Goal: Task Accomplishment & Management: Manage account settings

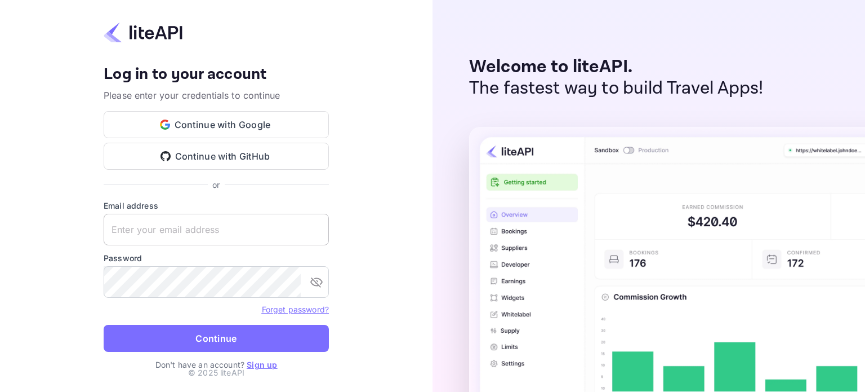
click at [210, 220] on input "text" at bounding box center [216, 230] width 225 height 32
click at [210, 221] on input "text" at bounding box center [216, 230] width 225 height 32
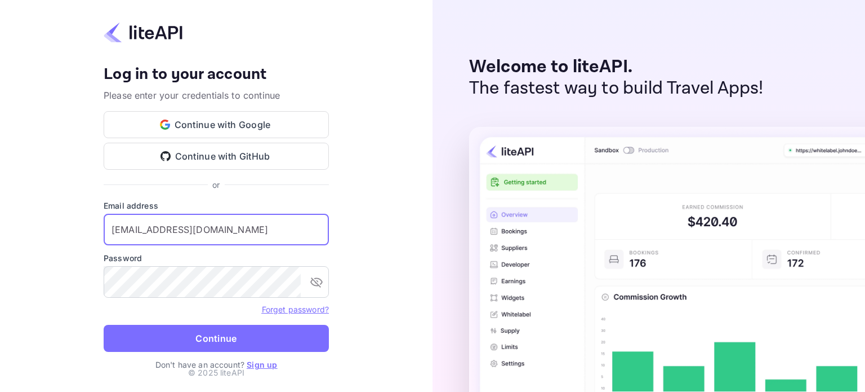
type input "[EMAIL_ADDRESS][DOMAIN_NAME]"
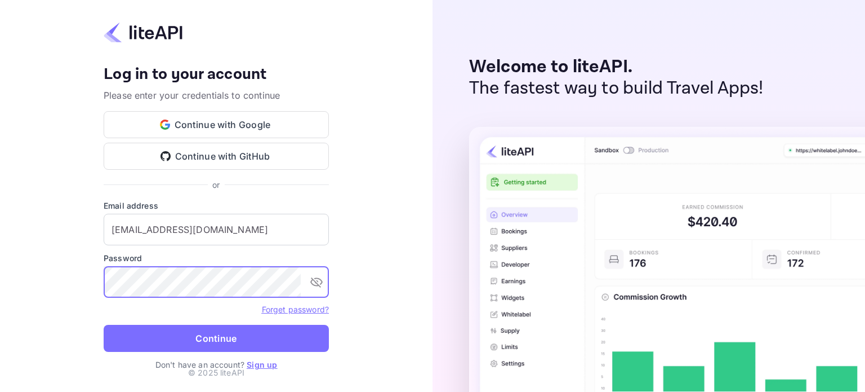
click at [183, 326] on button "Continue" at bounding box center [216, 338] width 225 height 27
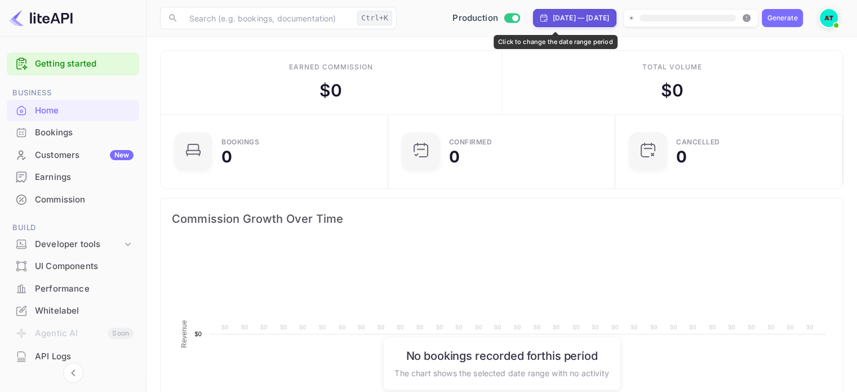
scroll to position [175, 212]
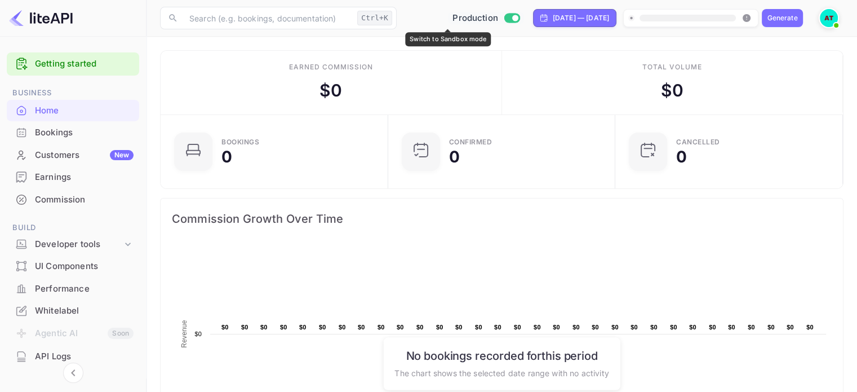
click at [504, 16] on input "Switch to Sandbox mode" at bounding box center [515, 17] width 23 height 7
checkbox input "false"
